Goal: Task Accomplishment & Management: Use online tool/utility

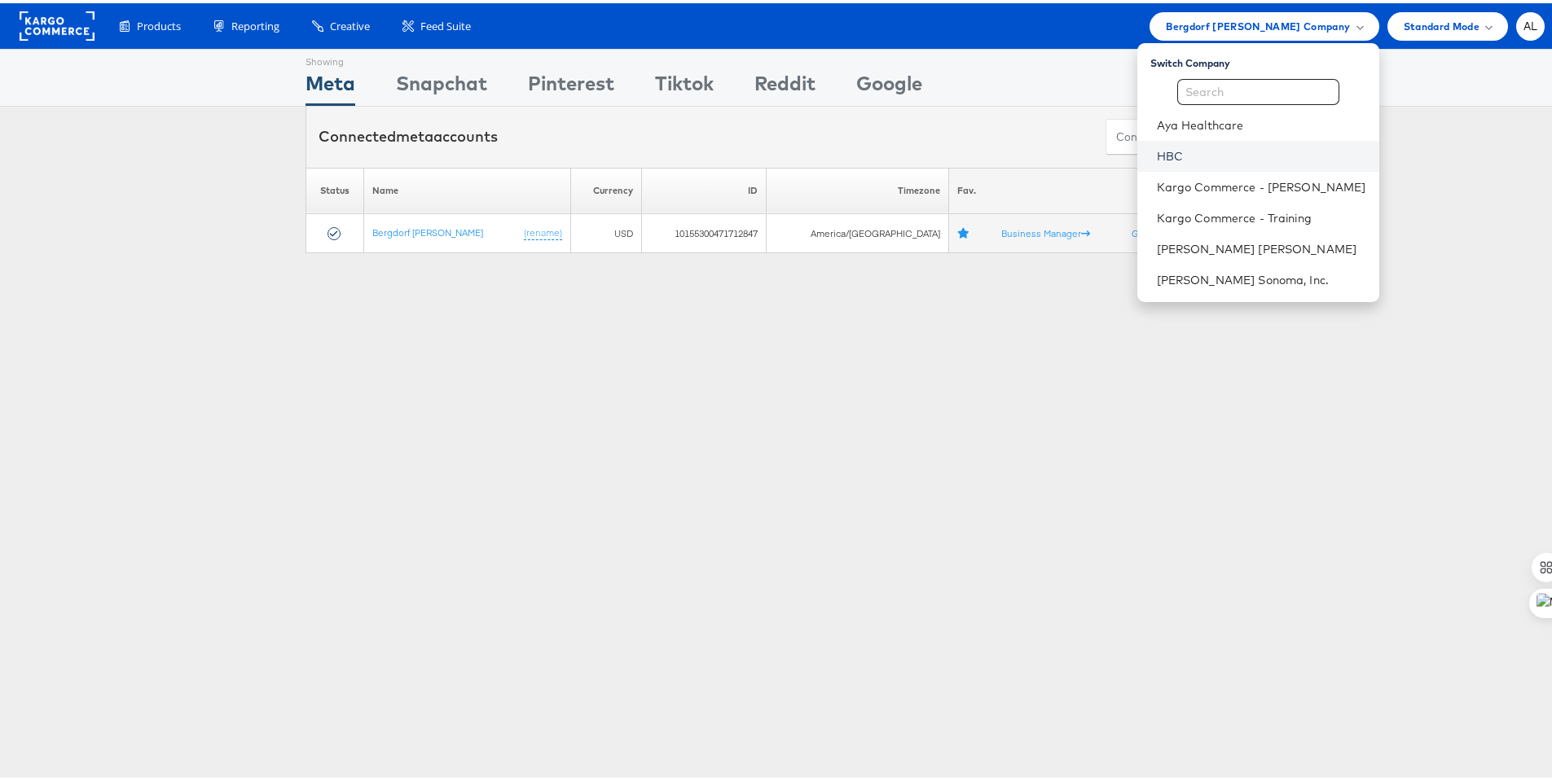
click at [1186, 153] on link "HBC" at bounding box center [1261, 153] width 209 height 16
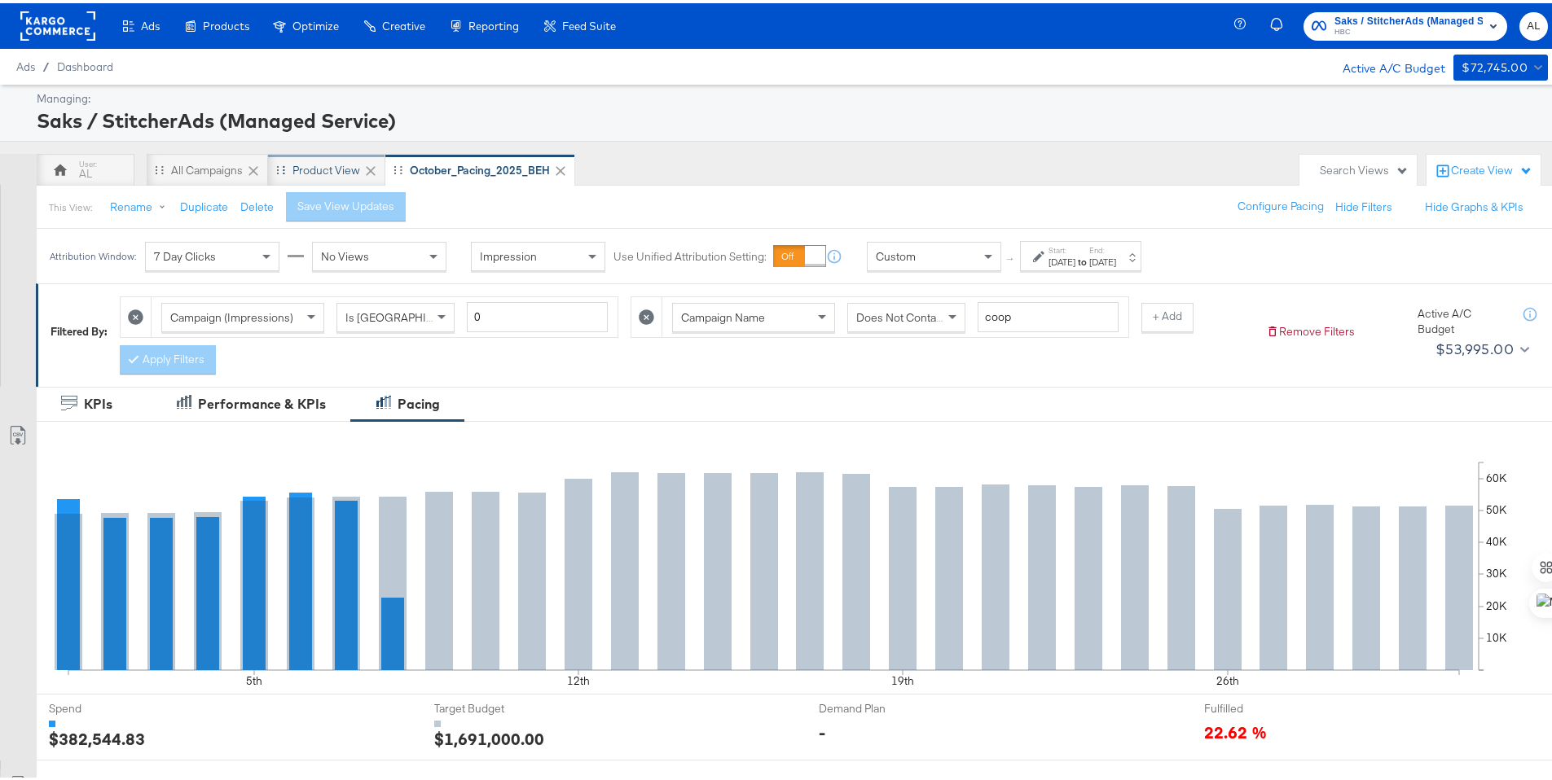
click at [310, 162] on div "Product View" at bounding box center [326, 167] width 68 height 15
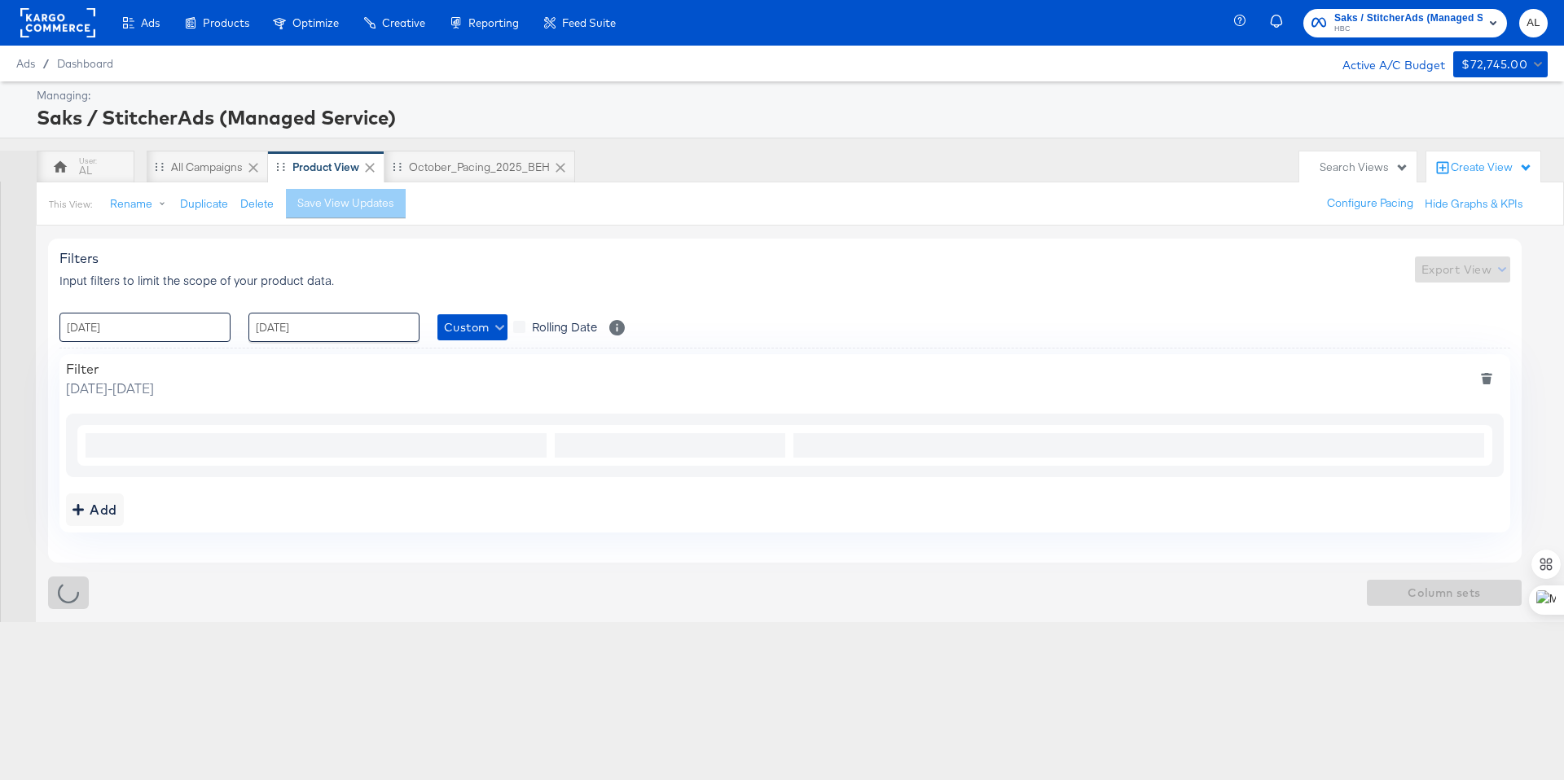
click at [158, 339] on input "[DATE]" at bounding box center [144, 327] width 171 height 29
click at [77, 365] on span "‹" at bounding box center [77, 361] width 25 height 24
click at [127, 471] on td "19" at bounding box center [134, 478] width 28 height 23
type input "[DATE] 00:00"
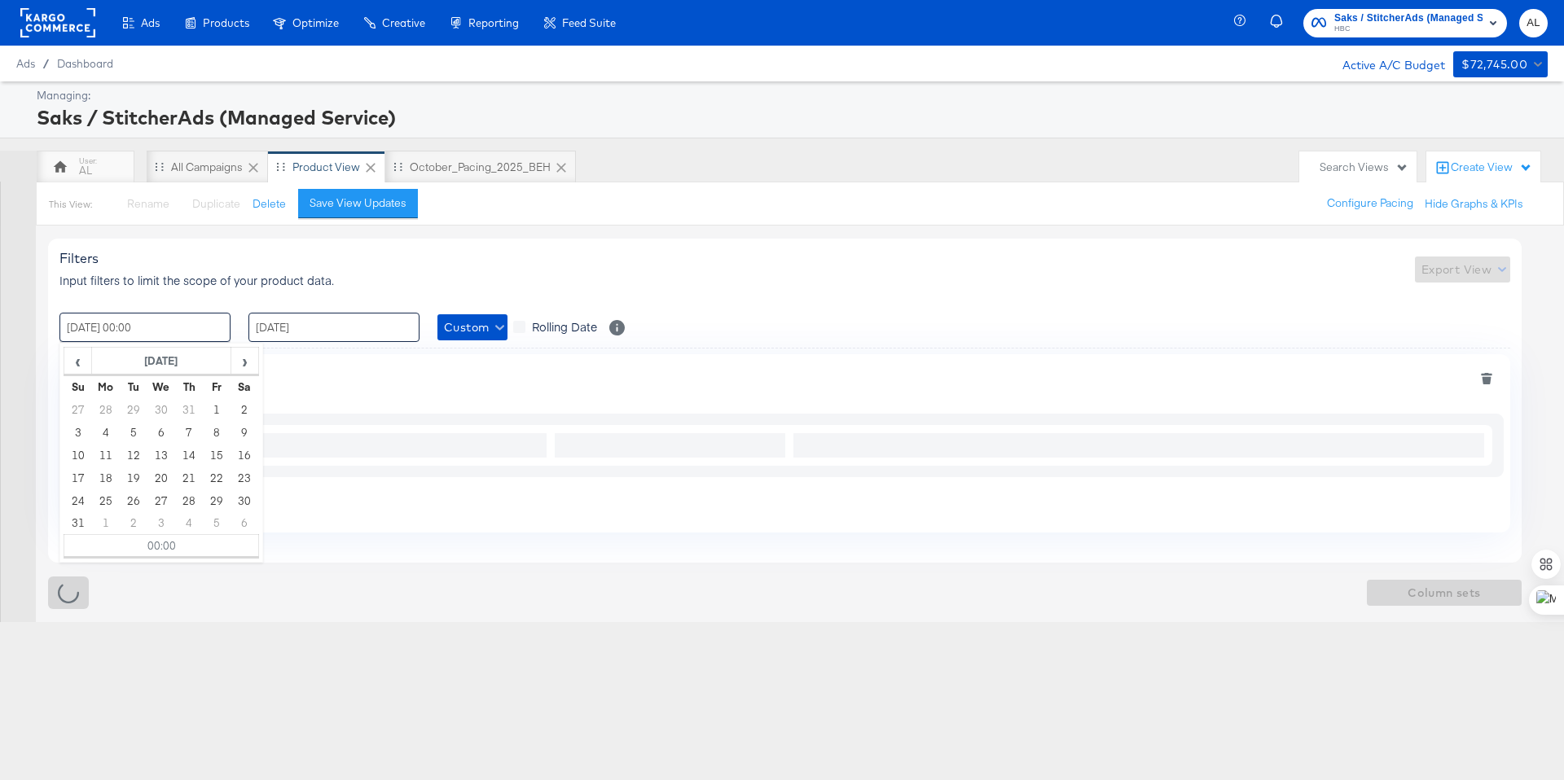
click at [306, 335] on input "[DATE]" at bounding box center [333, 327] width 171 height 29
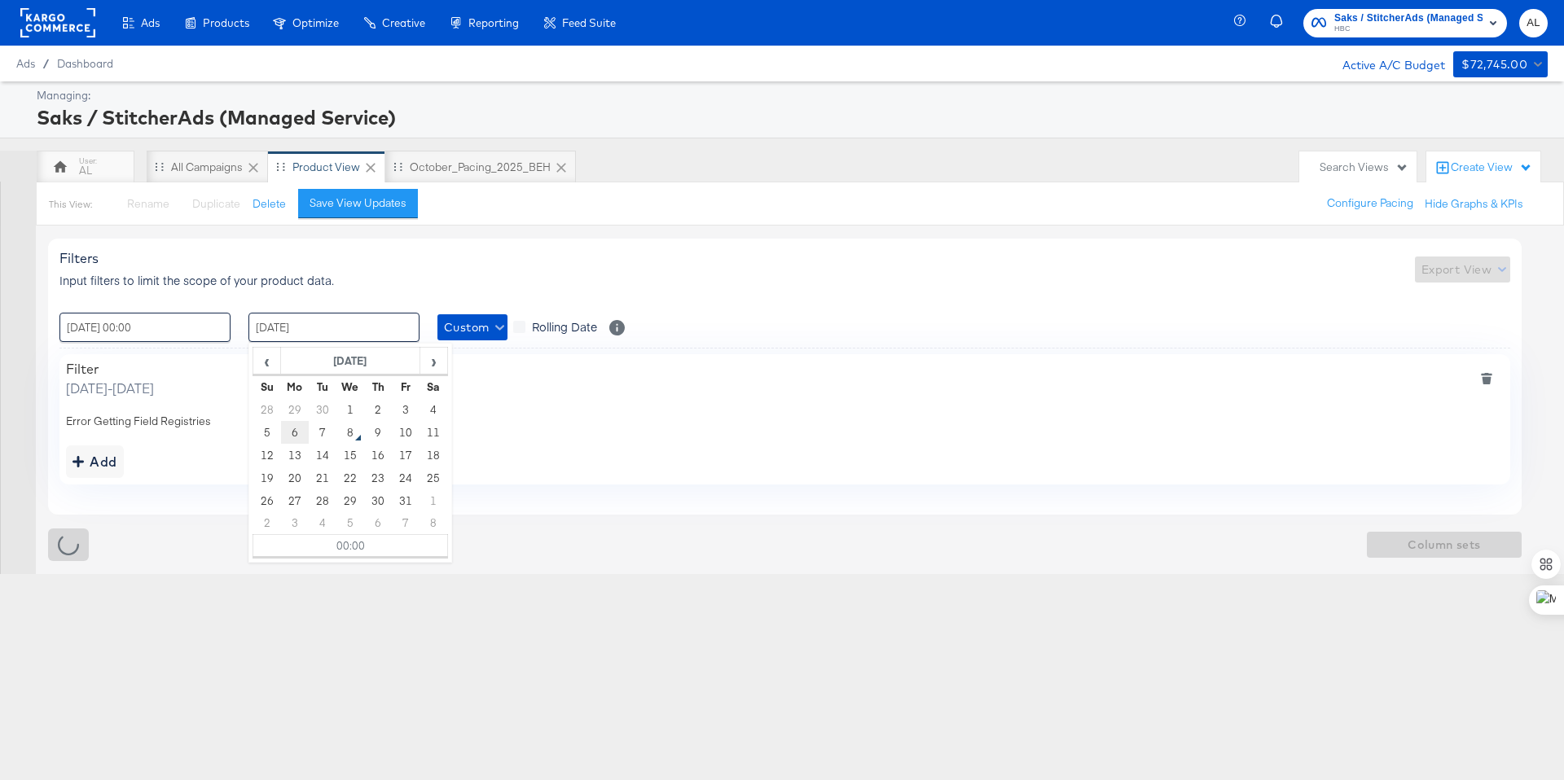
click at [300, 428] on td "6" at bounding box center [295, 432] width 28 height 23
type input "[DATE] 00:00"
click at [477, 327] on span "Custom" at bounding box center [472, 328] width 57 height 20
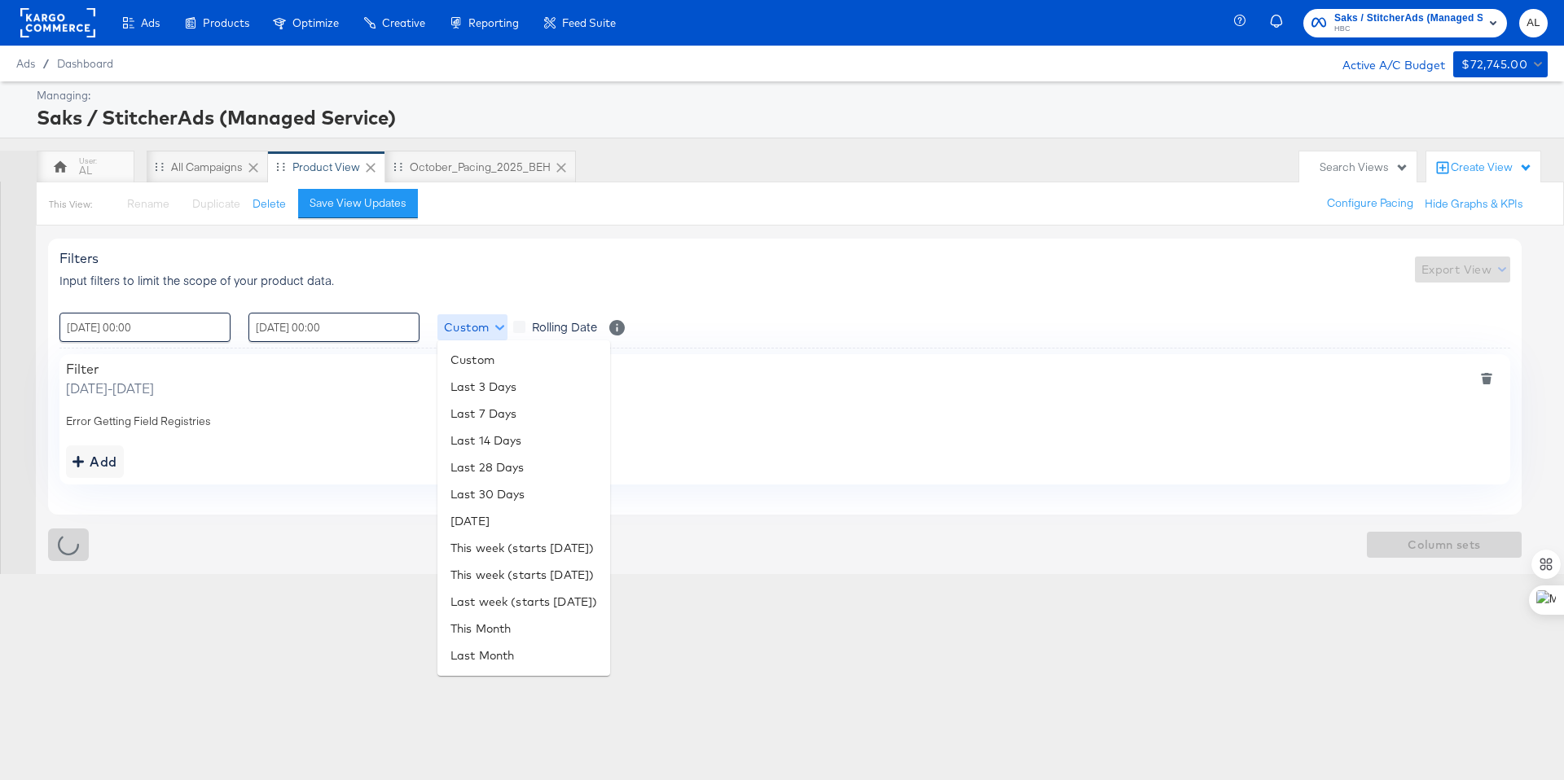
click at [477, 327] on div at bounding box center [782, 390] width 1564 height 780
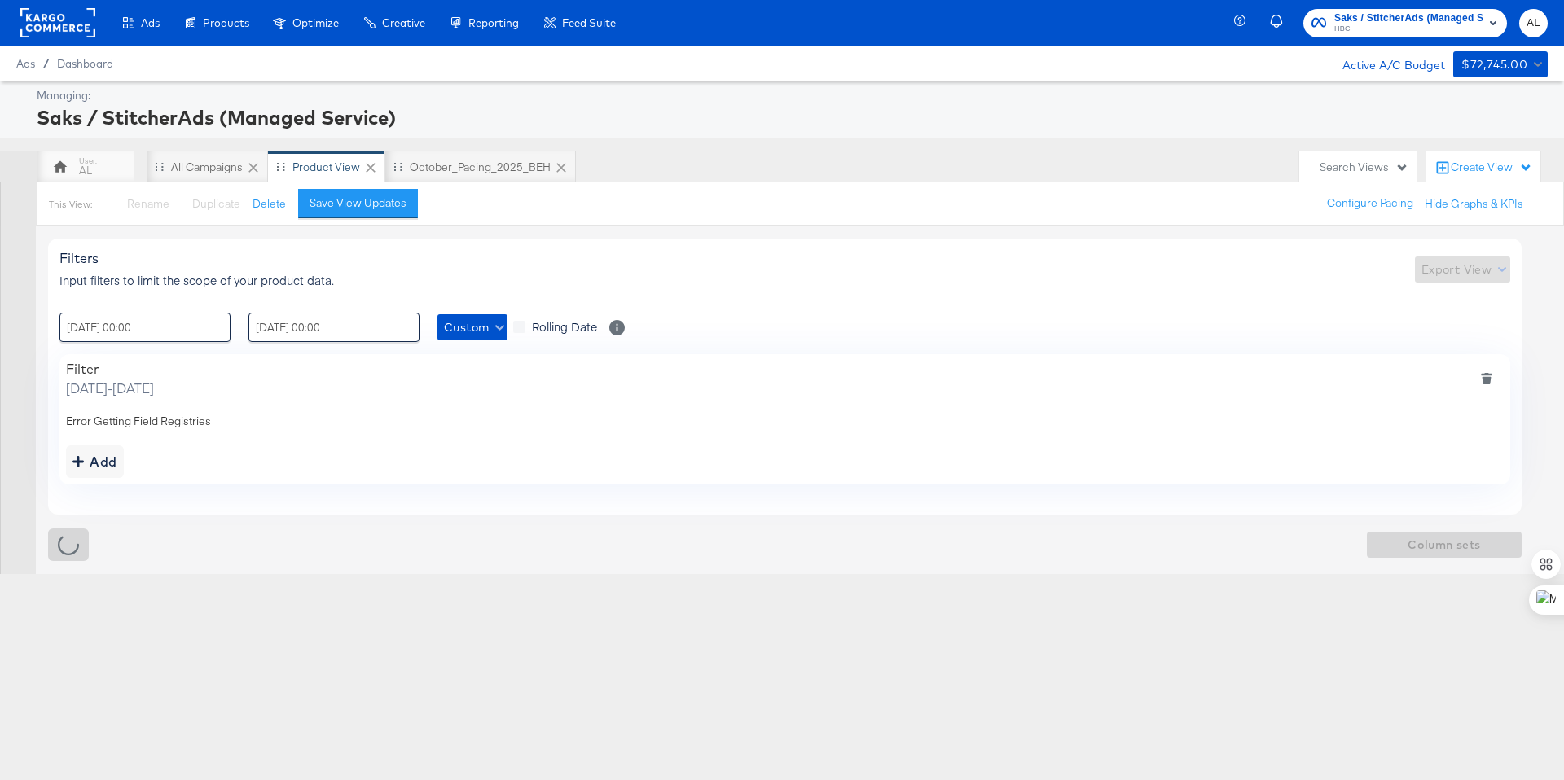
click at [498, 274] on div "Filters Input filters to limit the scope of your product data. Export View" at bounding box center [784, 269] width 1451 height 38
click at [91, 469] on div "Add" at bounding box center [94, 461] width 45 height 23
click at [379, 210] on div "Save View Updates" at bounding box center [358, 202] width 97 height 15
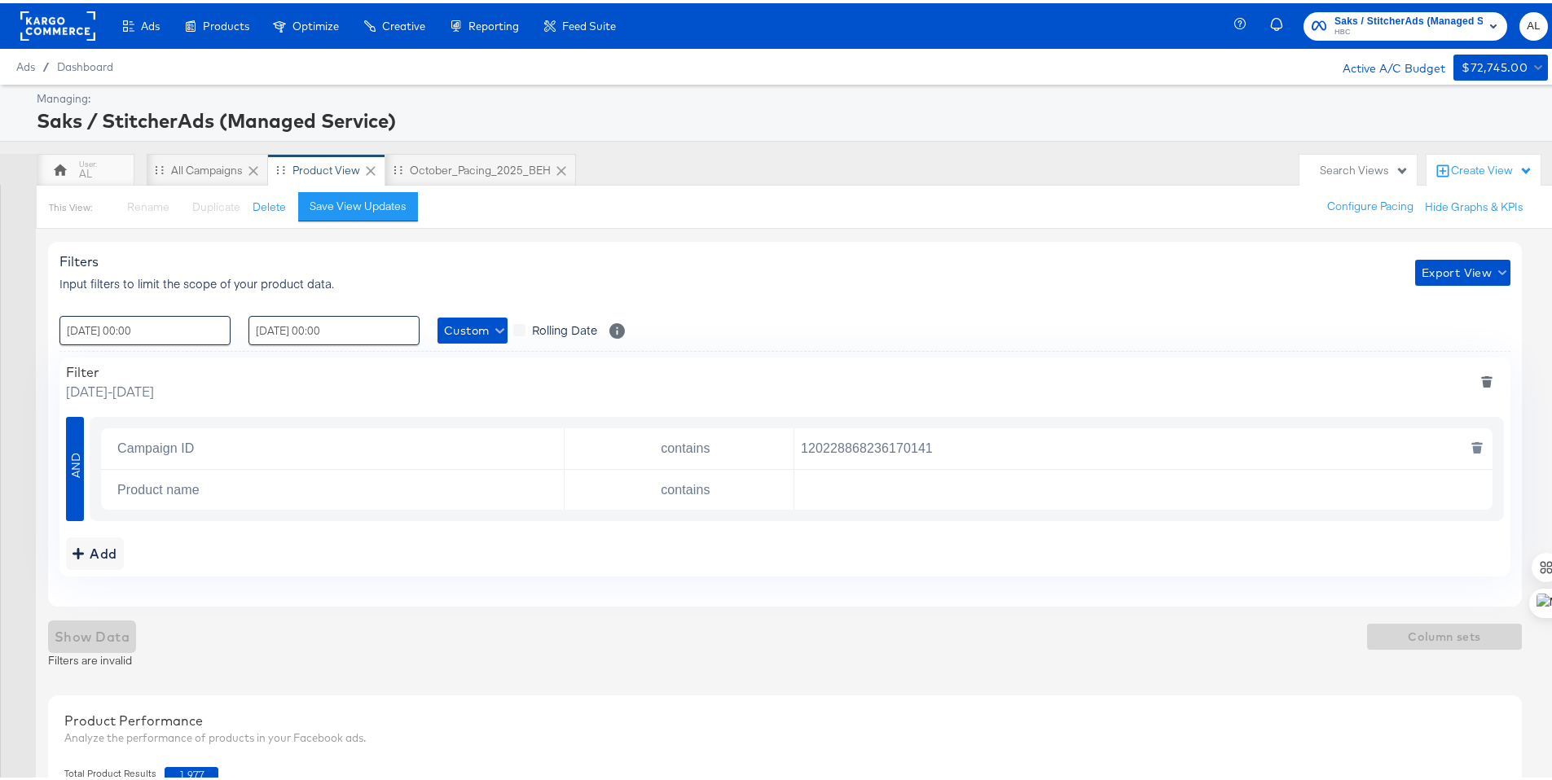
click at [920, 451] on input "120228868236170141" at bounding box center [1139, 445] width 690 height 33
paste input "5396284"
type input "120228539628470141"
click at [1476, 486] on icon "deletesingle" at bounding box center [1476, 488] width 9 height 7
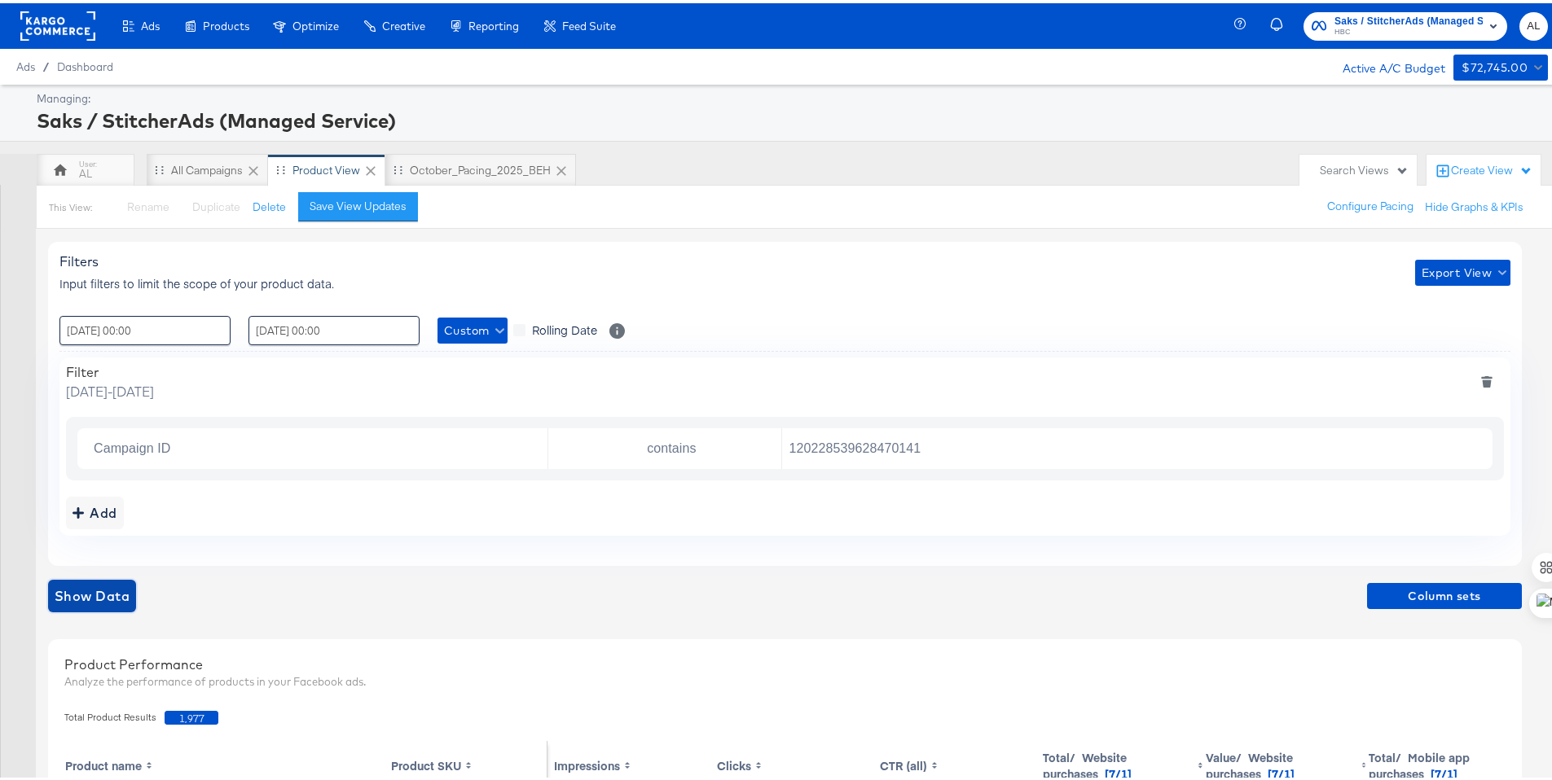
click at [97, 599] on span "Show Data" at bounding box center [92, 593] width 75 height 23
click at [1460, 270] on span "Export View" at bounding box center [1462, 270] width 82 height 20
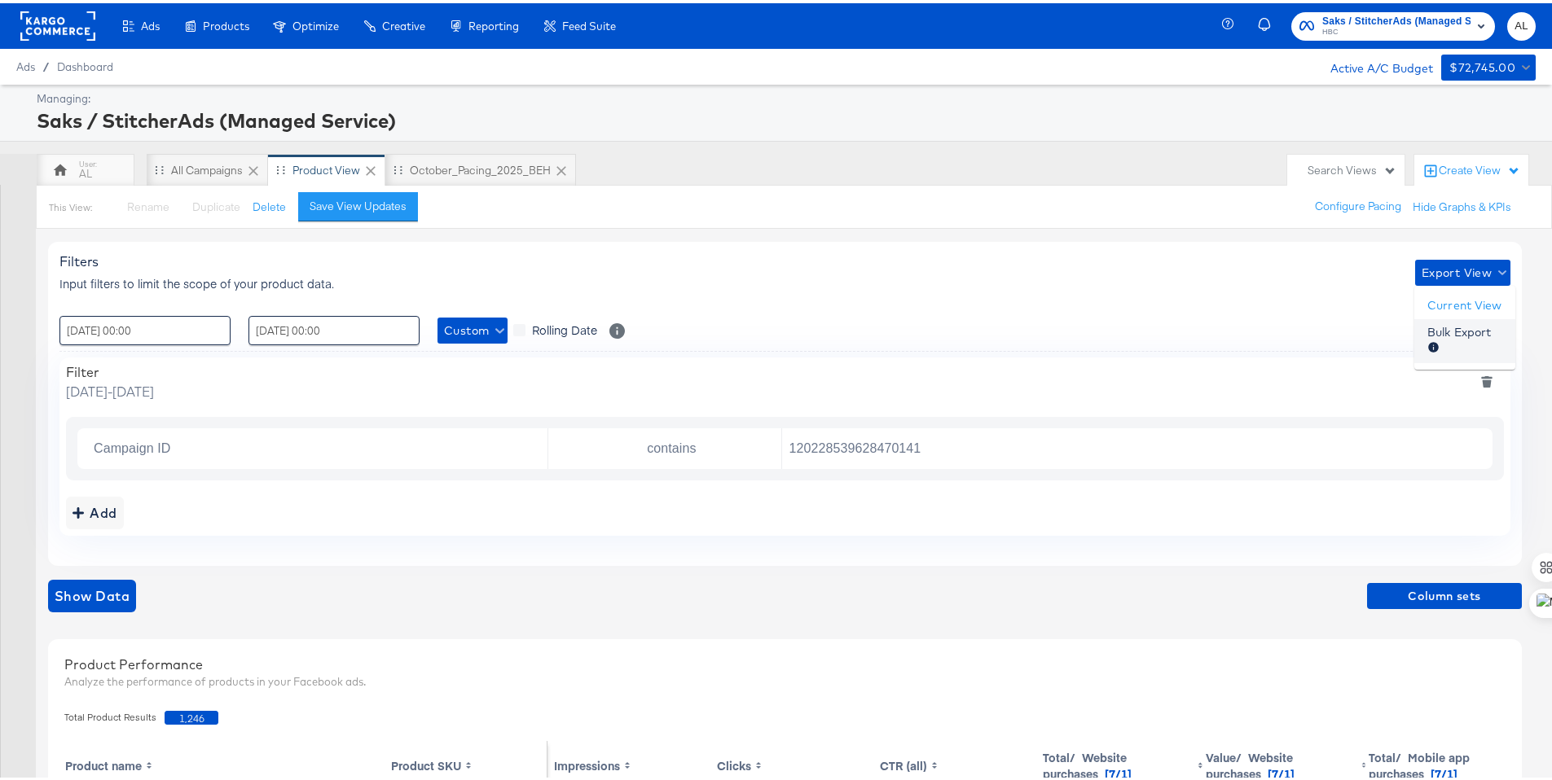
click at [1459, 326] on span "Bulk Export" at bounding box center [1459, 338] width 64 height 34
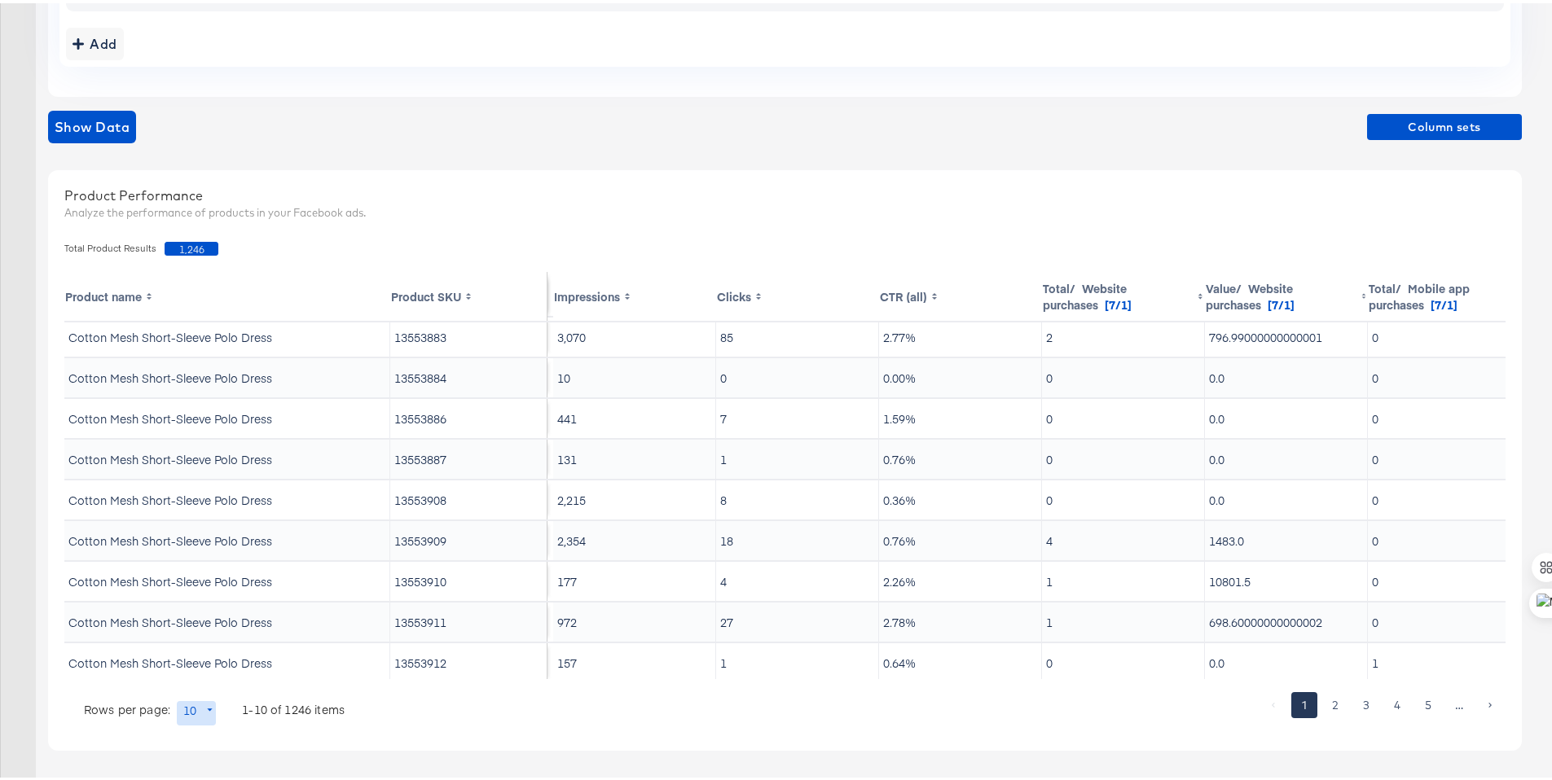
scroll to position [63, 0]
click at [1450, 128] on span "Column sets" at bounding box center [1444, 124] width 142 height 20
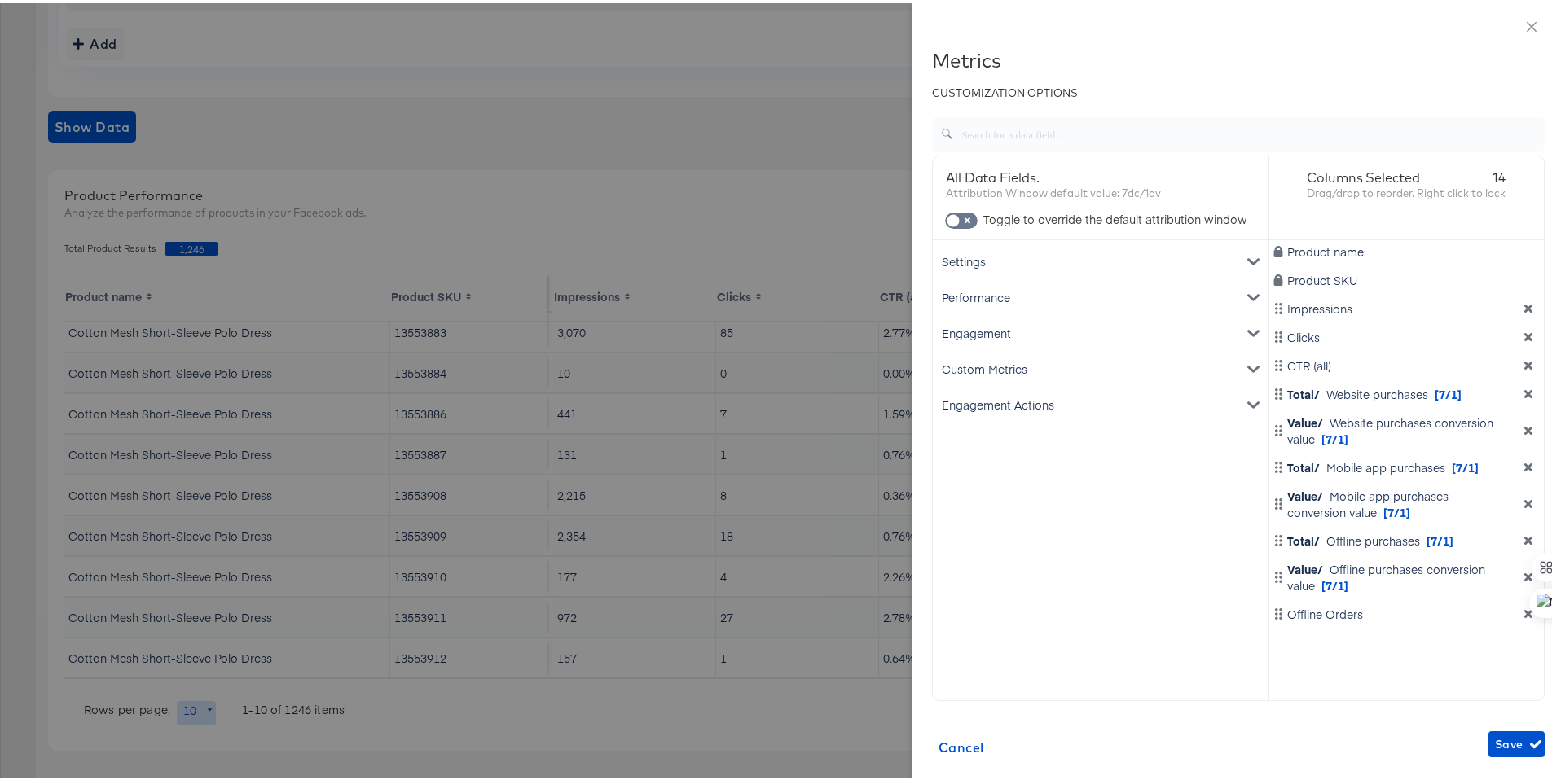
click at [1002, 397] on div "Engagement Actions" at bounding box center [1100, 402] width 329 height 36
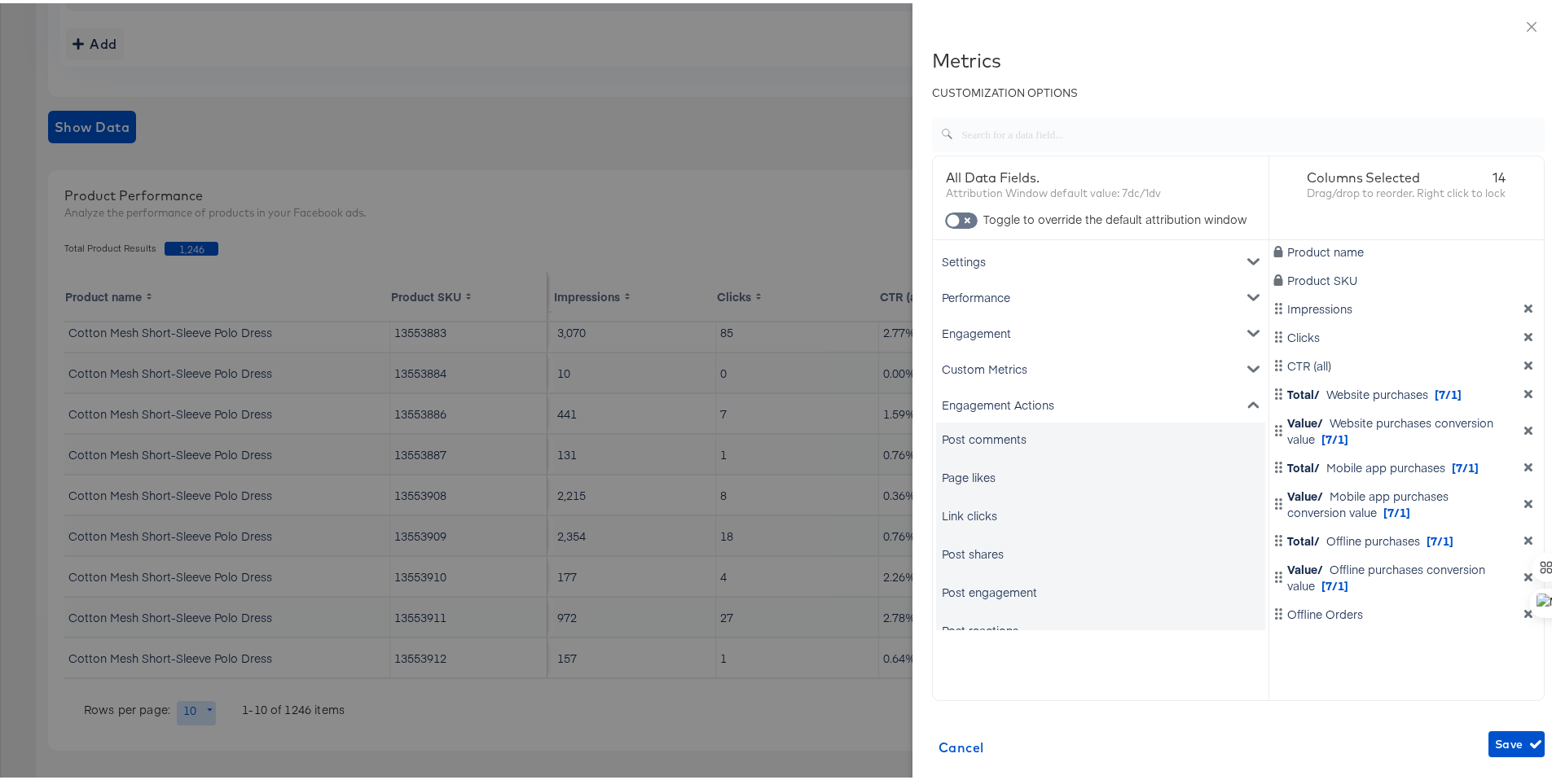
click at [1002, 397] on div "Engagement Actions" at bounding box center [1100, 402] width 329 height 36
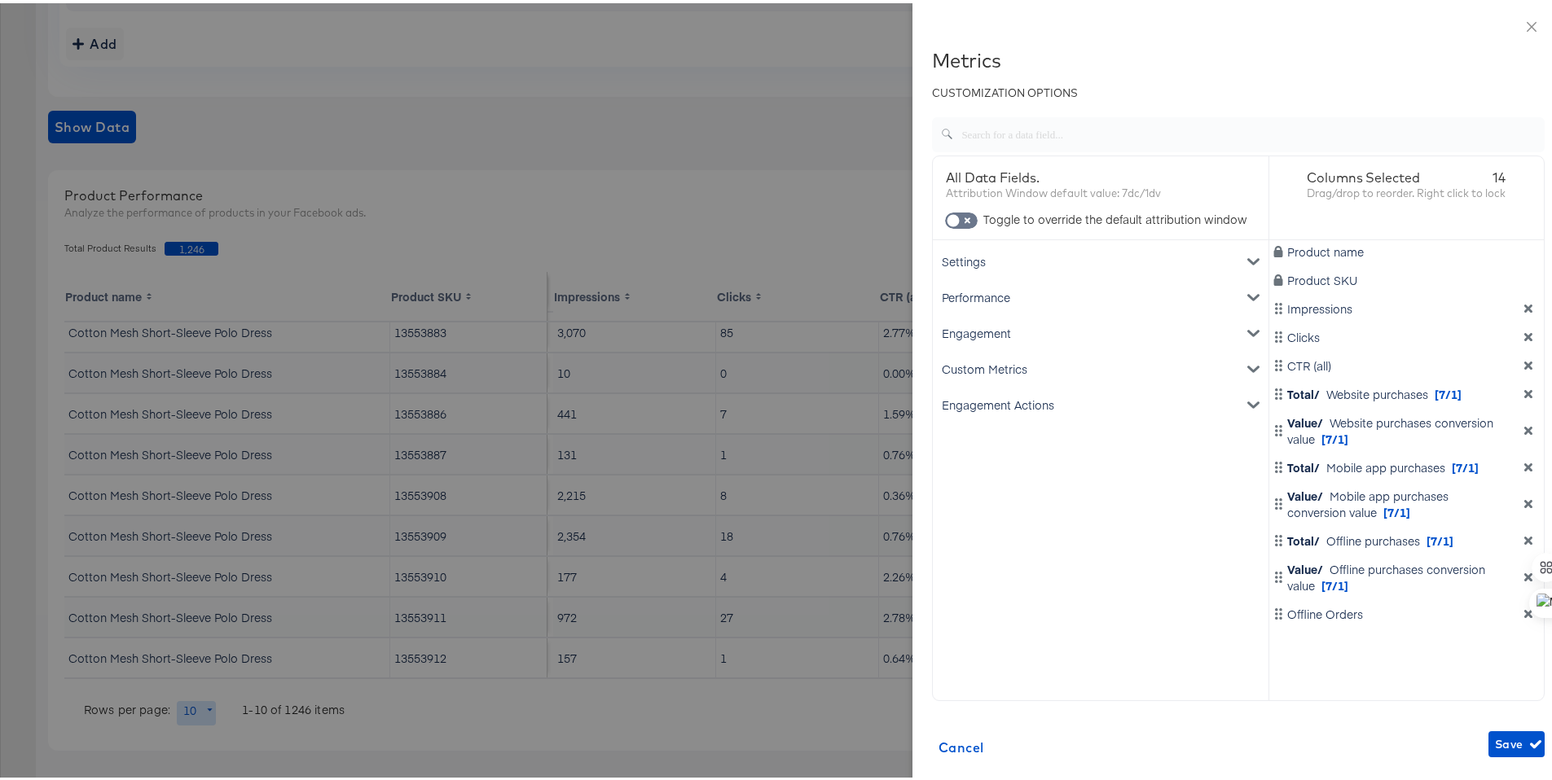
click at [999, 333] on div "Engagement" at bounding box center [1100, 330] width 329 height 36
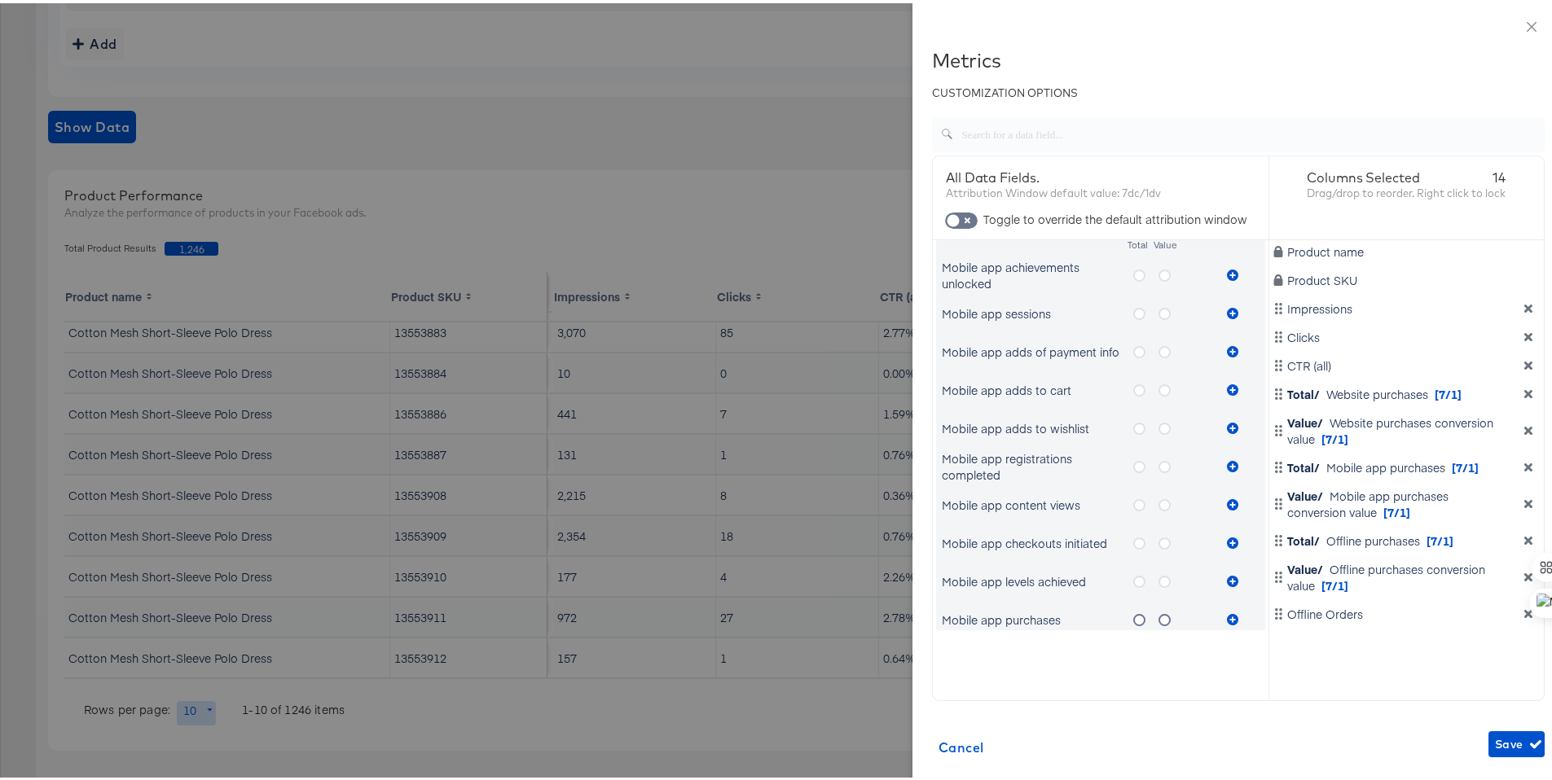
scroll to position [115, 0]
